Goal: Task Accomplishment & Management: Use online tool/utility

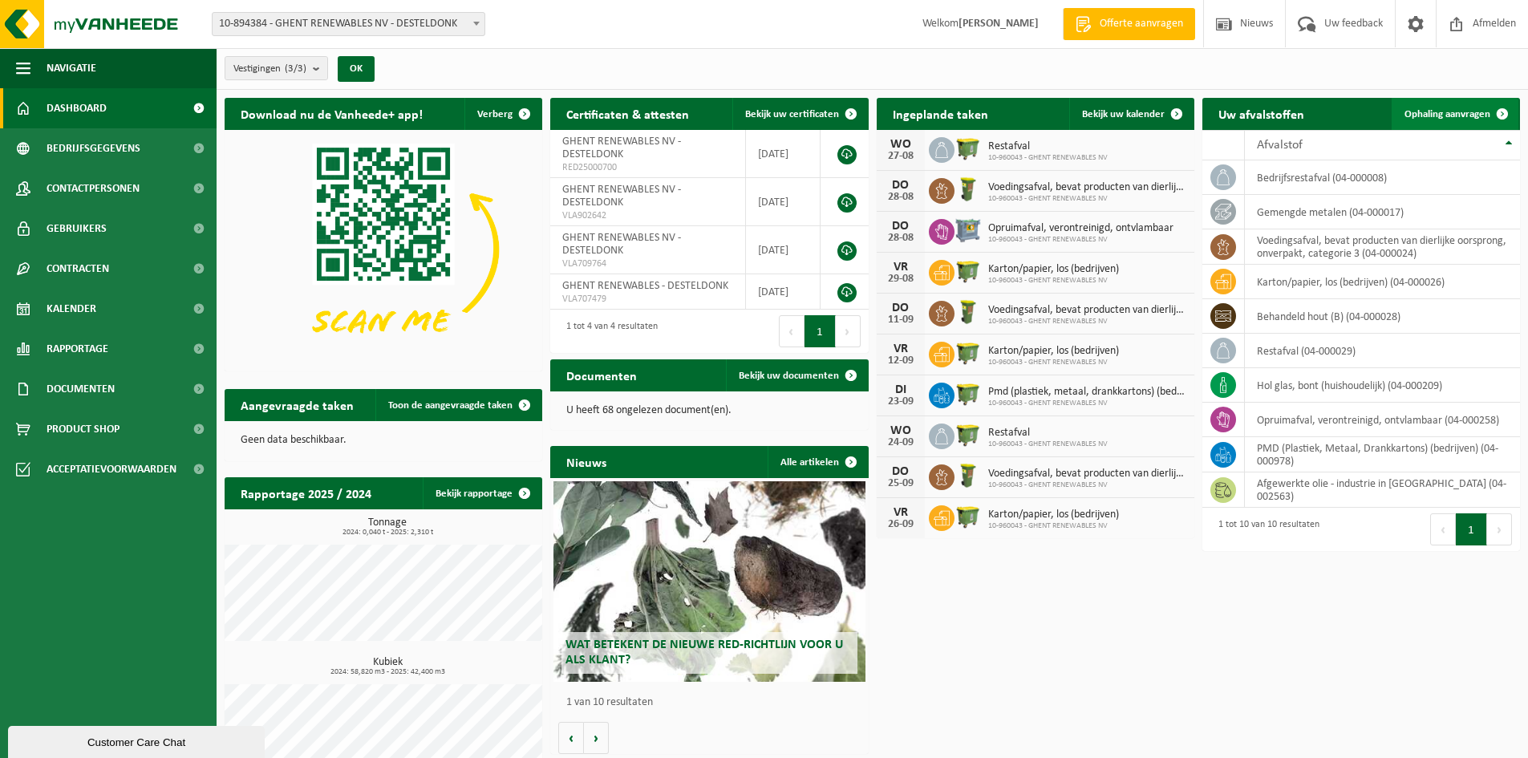
click at [1434, 112] on span "Ophaling aanvragen" at bounding box center [1448, 114] width 86 height 10
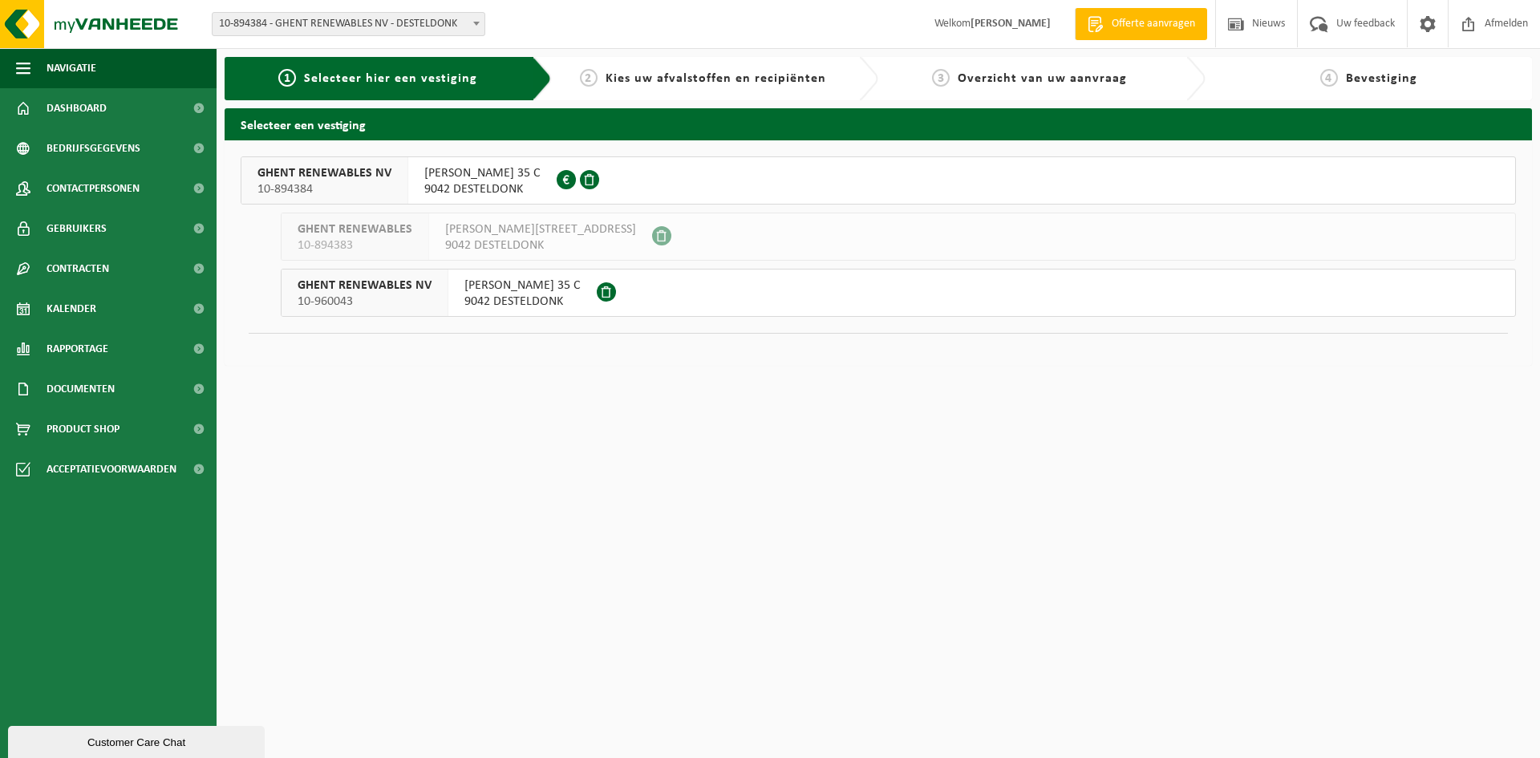
click at [541, 188] on span "9042 DESTELDONK" at bounding box center [482, 189] width 116 height 16
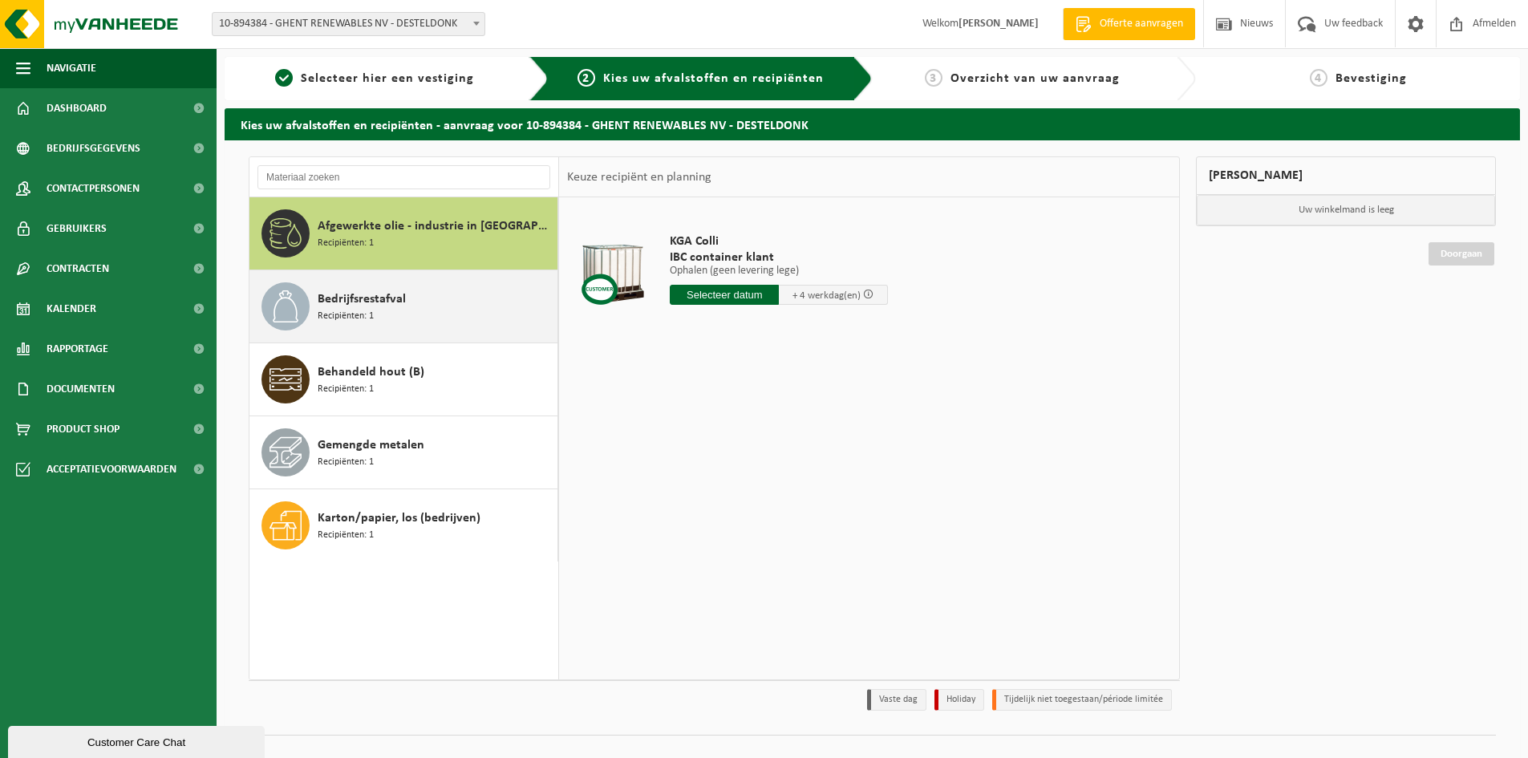
click at [400, 306] on span "Bedrijfsrestafval" at bounding box center [362, 299] width 88 height 19
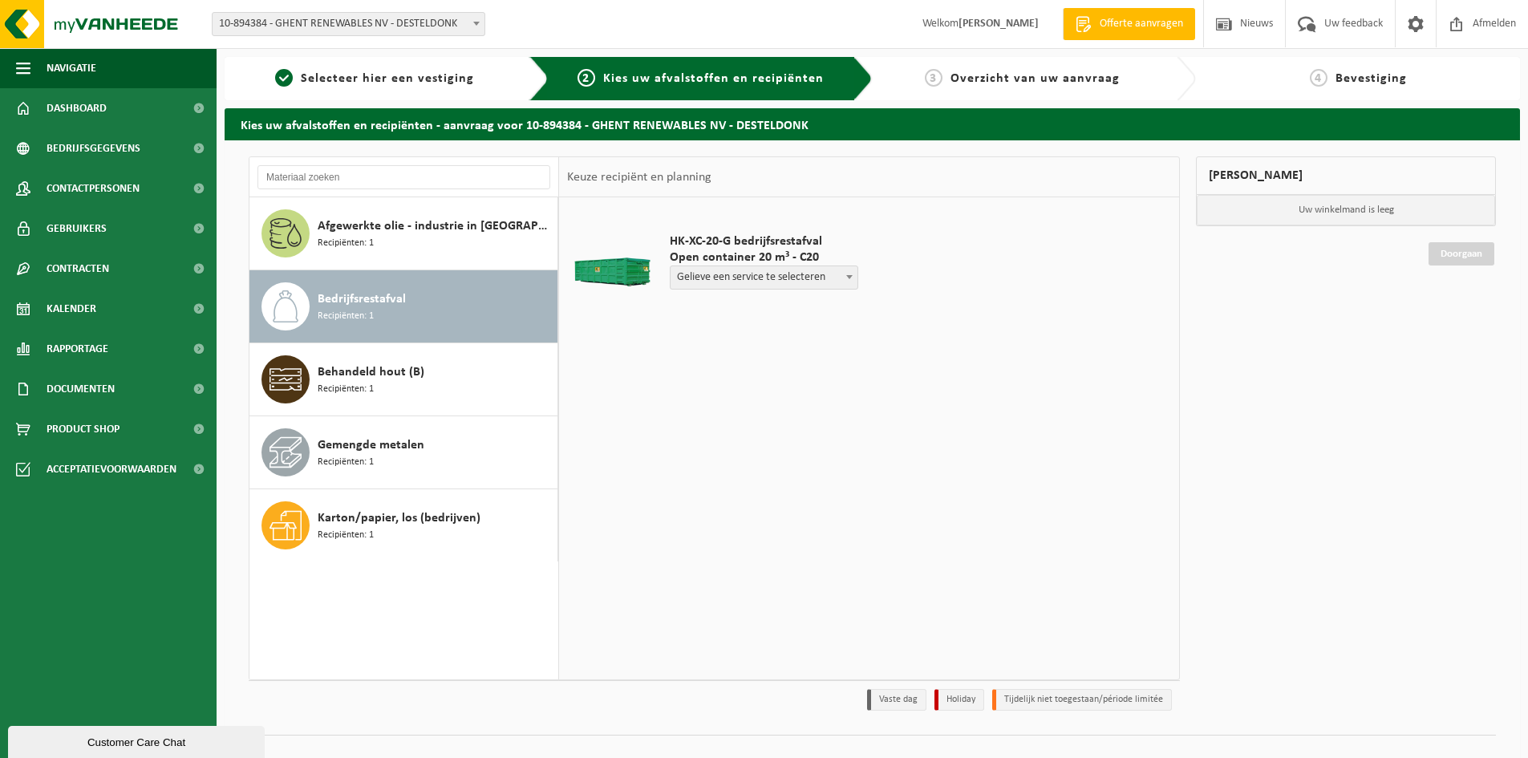
click at [846, 276] on span at bounding box center [850, 276] width 16 height 21
select select "P2PL-VEL-095698_HK-XC-20-GN-00_04-000008_46"
click at [946, 418] on div "HK-XC-20-G bedrijfsrestafval Open container 20 m³ - C20 Gelieve een service te …" at bounding box center [869, 437] width 620 height 481
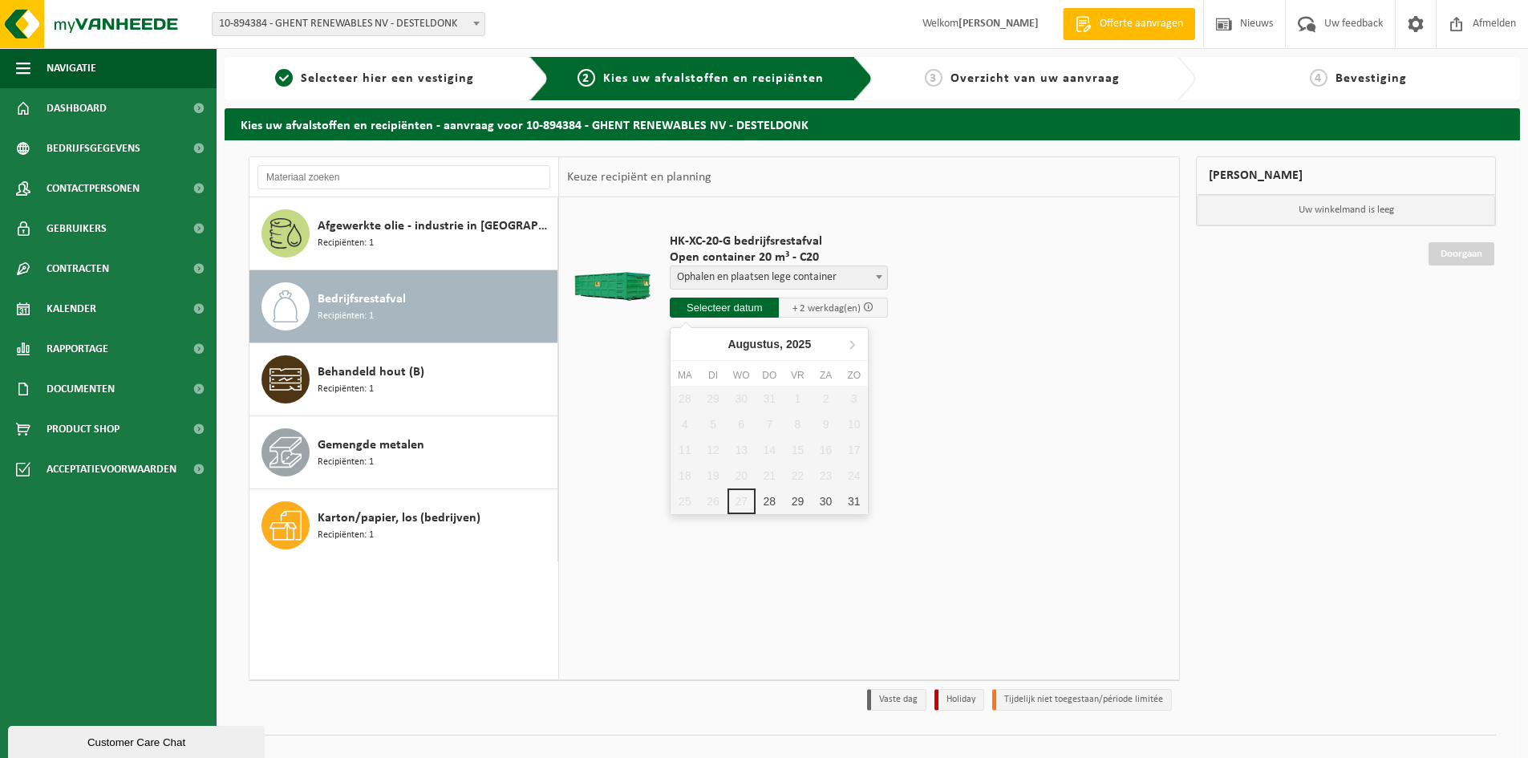
click at [705, 310] on input "text" at bounding box center [724, 308] width 109 height 20
click at [773, 497] on div "28" at bounding box center [770, 502] width 28 height 26
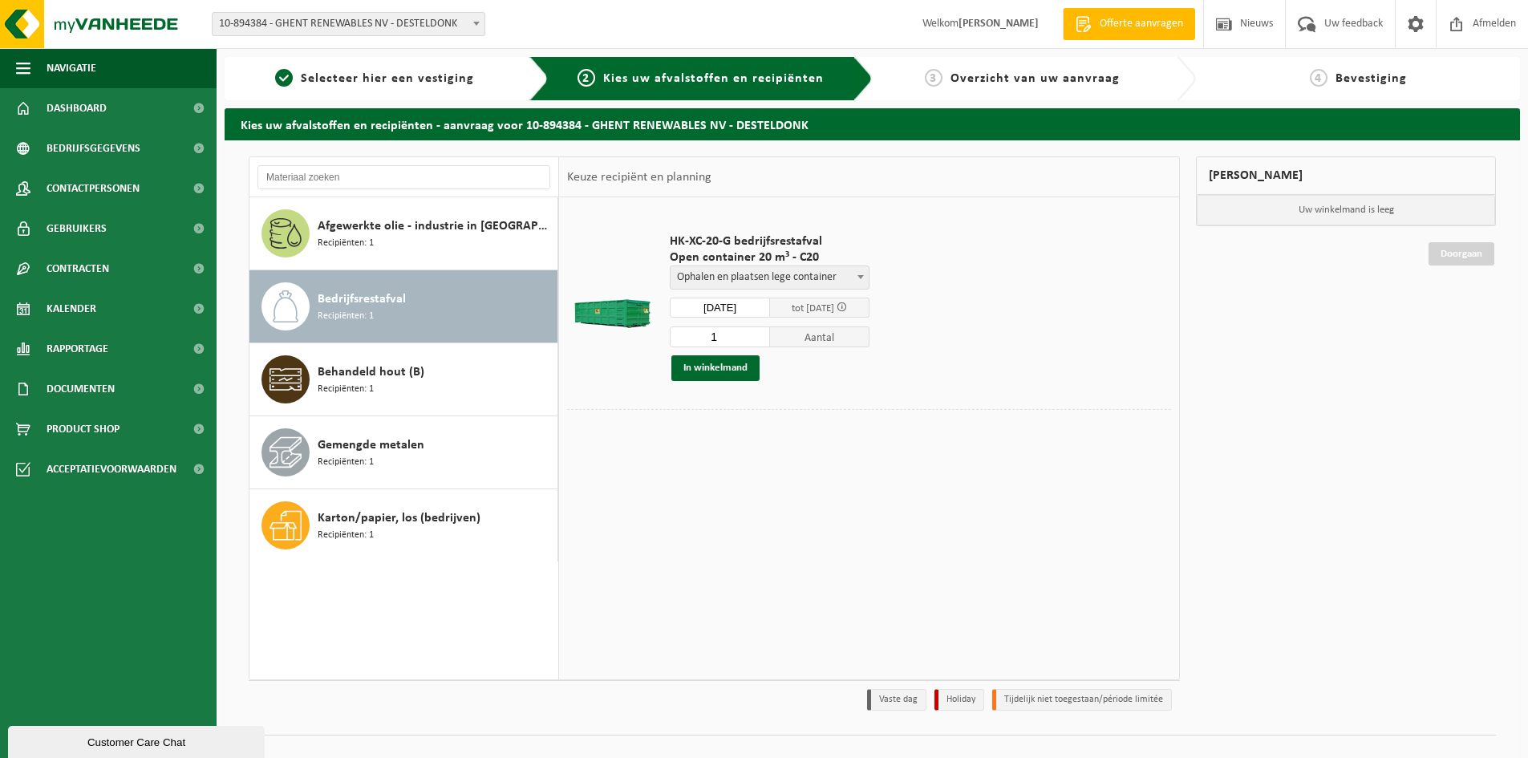
type input "Van 2025-08-28"
click at [728, 370] on button "In winkelmand" at bounding box center [716, 368] width 88 height 26
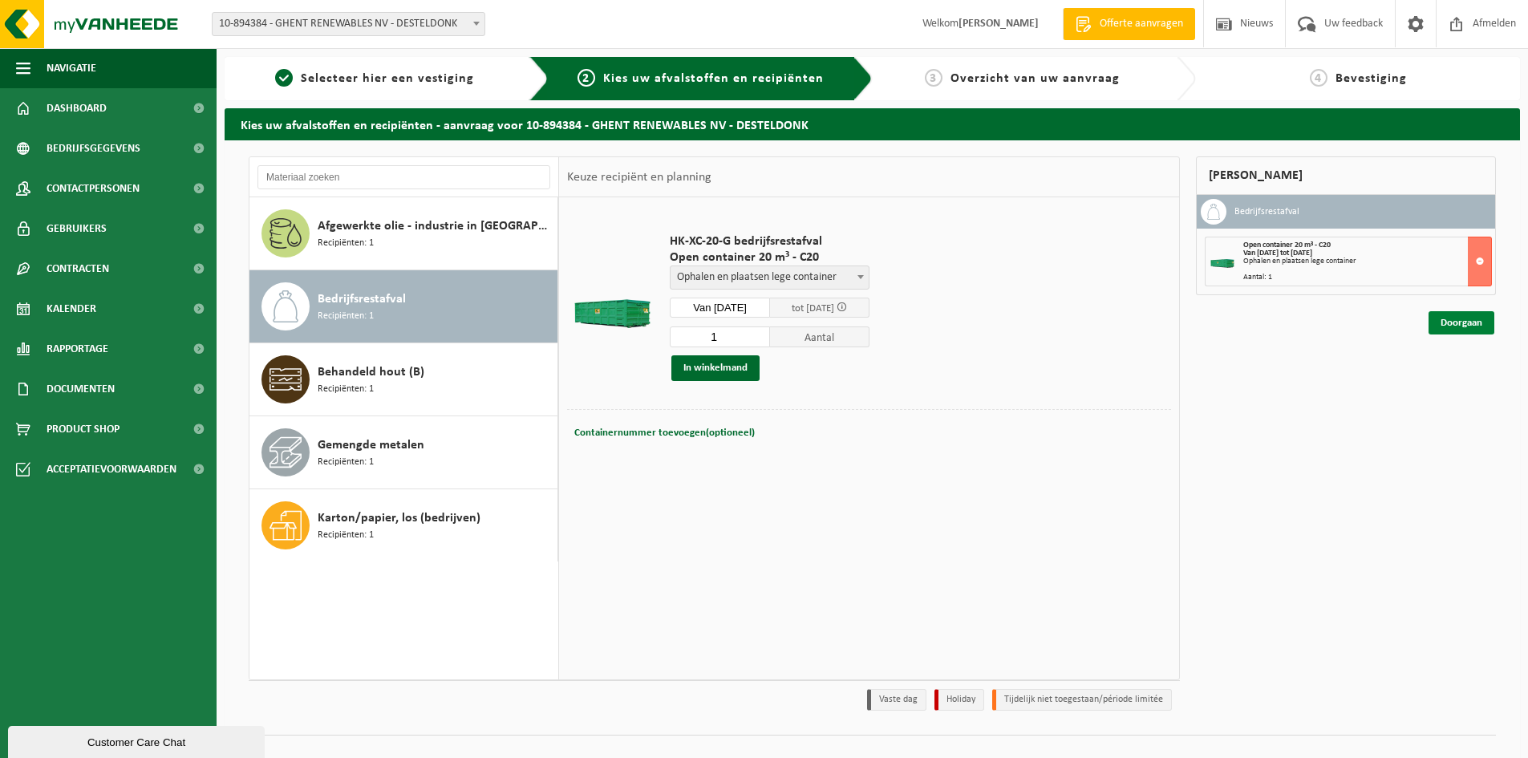
click at [1455, 323] on link "Doorgaan" at bounding box center [1462, 322] width 66 height 23
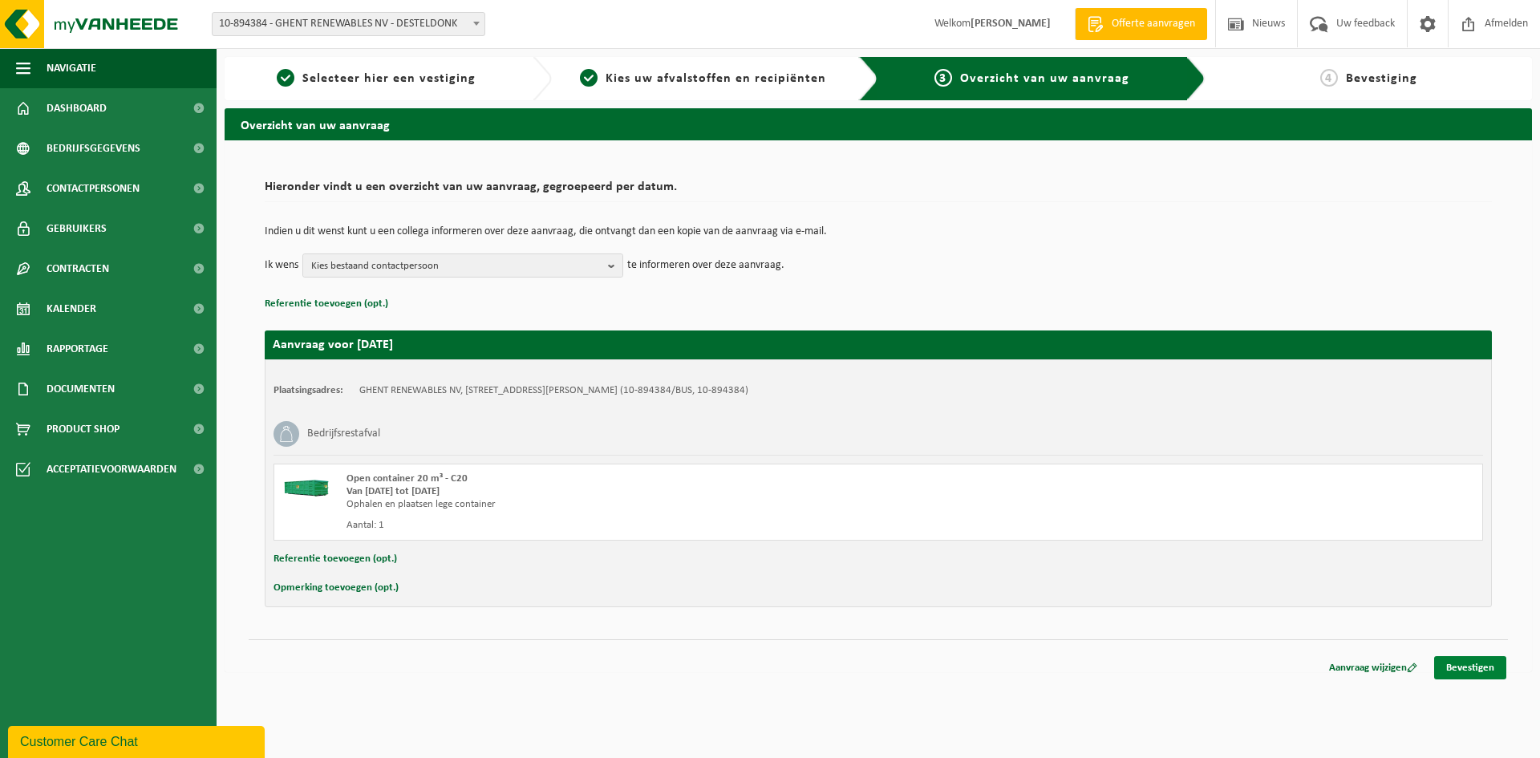
click at [1462, 659] on link "Bevestigen" at bounding box center [1471, 667] width 72 height 23
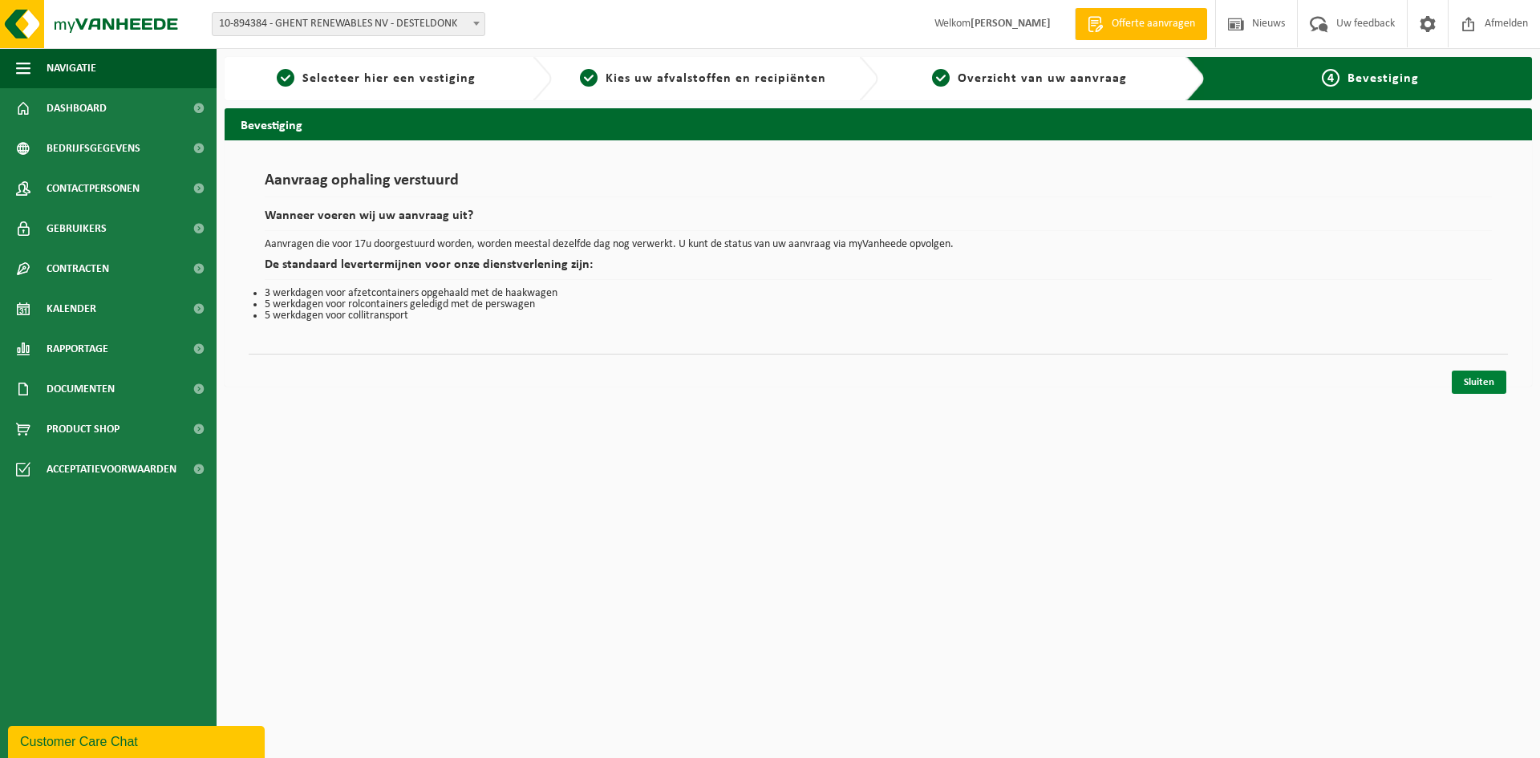
click at [1473, 376] on link "Sluiten" at bounding box center [1479, 382] width 55 height 23
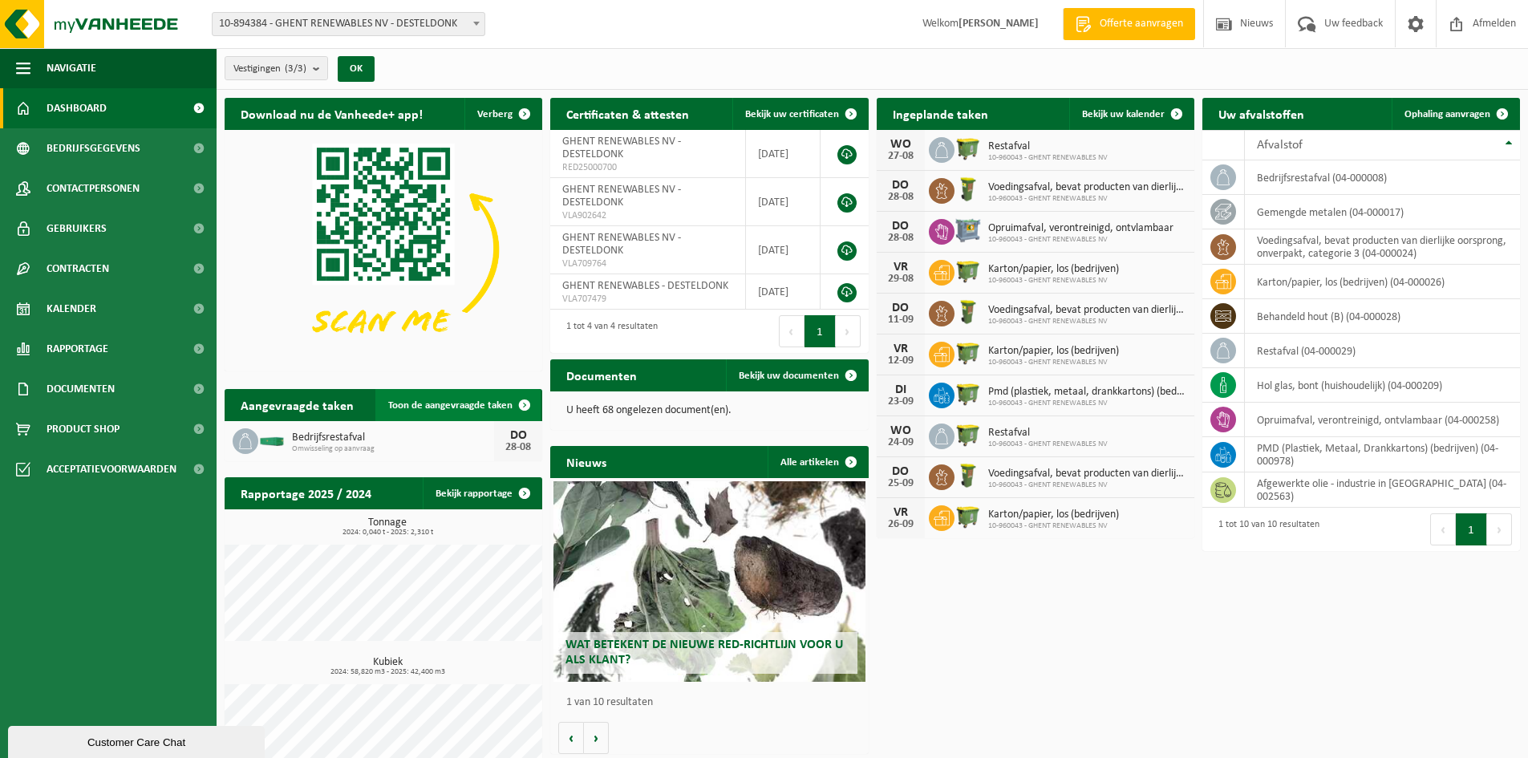
click at [527, 408] on span at bounding box center [525, 405] width 32 height 32
